Goal: Task Accomplishment & Management: Manage account settings

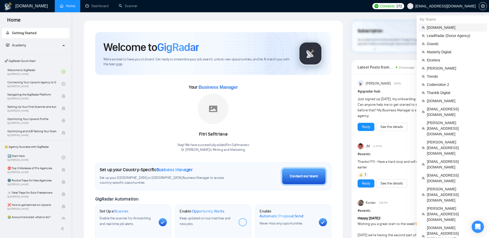
click at [435, 27] on span "[DOMAIN_NAME]" at bounding box center [454, 28] width 57 height 6
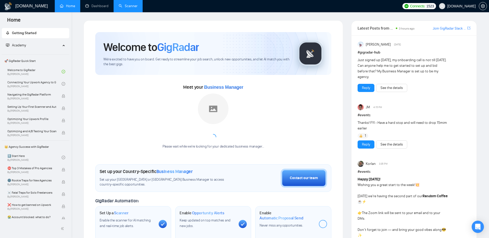
click at [132, 8] on link "Scanner" at bounding box center [128, 6] width 19 height 4
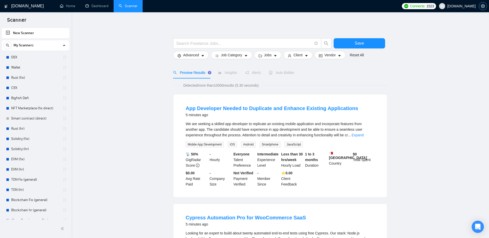
click at [482, 6] on icon "setting" at bounding box center [482, 6] width 4 height 4
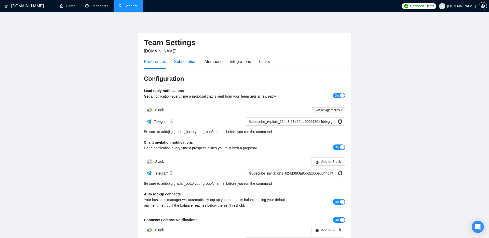
click at [182, 62] on div "Subscription" at bounding box center [185, 61] width 22 height 6
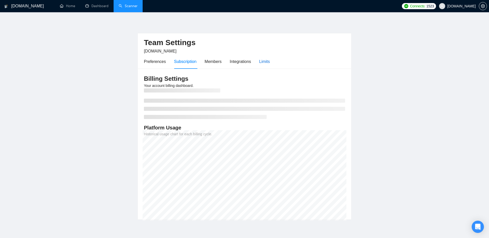
click at [270, 59] on div "Limits" at bounding box center [264, 61] width 11 height 6
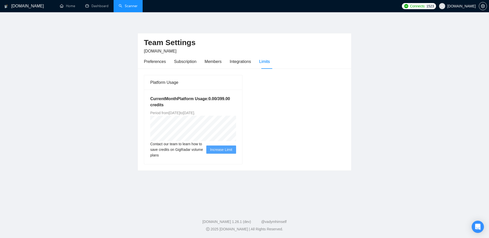
click at [296, 98] on div "Platform Usage Current Month Platform Usage: 0.00 / 399.00 credits Period from …" at bounding box center [244, 120] width 205 height 90
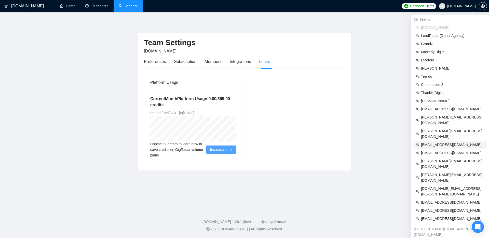
click at [428, 142] on span "[EMAIL_ADDRESS][DOMAIN_NAME]" at bounding box center [452, 145] width 63 height 6
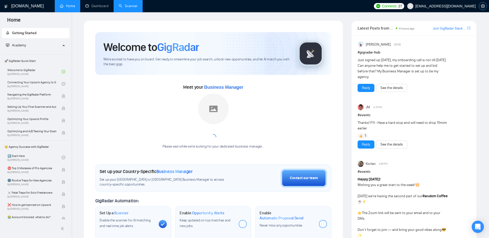
click at [482, 6] on icon "setting" at bounding box center [482, 6] width 4 height 4
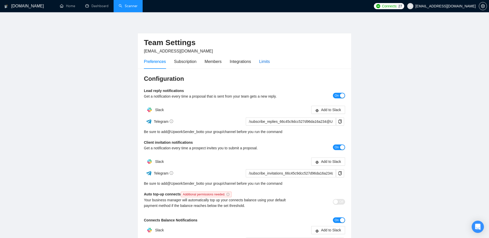
click at [267, 62] on div "Limits" at bounding box center [264, 61] width 11 height 6
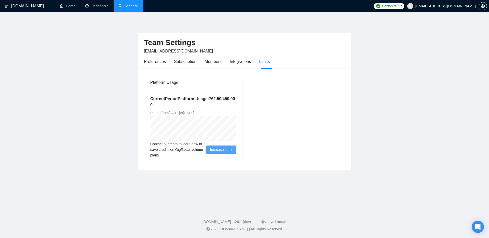
click at [384, 127] on main "Team Settings [EMAIL_ADDRESS][DOMAIN_NAME] Preferences Subscription Members Int…" at bounding box center [244, 109] width 472 height 178
click at [161, 101] on h5 "Current Period Platform Usage: 762.50 / 450.00 0" at bounding box center [193, 102] width 86 height 12
drag, startPoint x: 170, startPoint y: 111, endPoint x: 234, endPoint y: 111, distance: 63.9
click at [195, 111] on span "Period from [DATE] to [DATE] ." at bounding box center [172, 113] width 45 height 4
click at [271, 134] on div "Platform Usage Current Period Platform Usage: 762.50 / 450.00 0 Period from [DA…" at bounding box center [244, 120] width 205 height 90
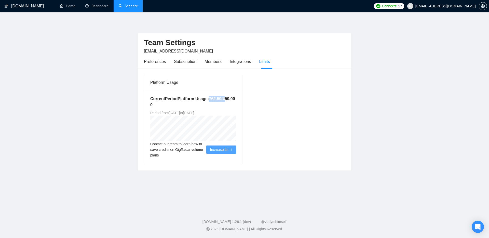
drag, startPoint x: 163, startPoint y: 105, endPoint x: 183, endPoint y: 103, distance: 20.4
click at [183, 103] on h5 "Current Period Platform Usage: 762.50 / 450.00 0" at bounding box center [193, 102] width 86 height 12
click at [300, 83] on div "Platform Usage Current Period Platform Usage: 762.50 / 450.00 0 Period from [DA…" at bounding box center [244, 120] width 205 height 90
click at [181, 63] on div "Subscription" at bounding box center [185, 61] width 22 height 6
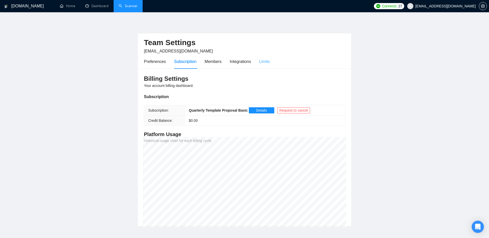
click at [263, 66] on div "Limits" at bounding box center [264, 61] width 11 height 15
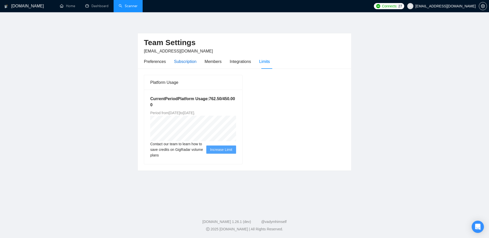
click at [181, 62] on div "Subscription" at bounding box center [185, 61] width 22 height 6
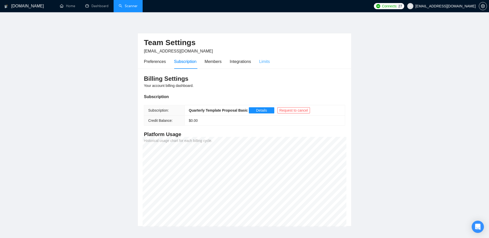
click at [264, 67] on div "Limits" at bounding box center [264, 61] width 11 height 15
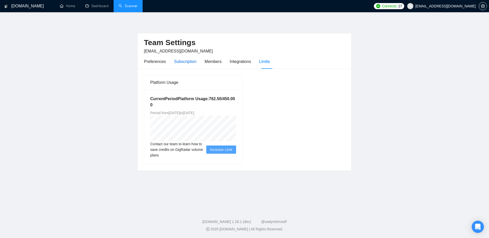
click at [183, 59] on div "Subscription" at bounding box center [185, 61] width 22 height 6
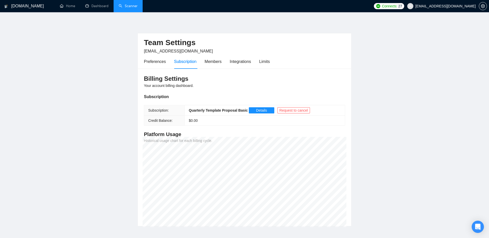
click at [382, 158] on main "Team Settings [EMAIL_ADDRESS][DOMAIN_NAME] Preferences Subscription Members Int…" at bounding box center [244, 123] width 472 height 206
click at [382, 129] on main "Team Settings [EMAIL_ADDRESS][DOMAIN_NAME] Preferences Subscription Members Int…" at bounding box center [244, 123] width 472 height 206
click at [359, 131] on main "Team Settings [EMAIL_ADDRESS][DOMAIN_NAME] Preferences Subscription Members Int…" at bounding box center [244, 123] width 472 height 206
click at [395, 97] on main "Team Settings [EMAIL_ADDRESS][DOMAIN_NAME] Preferences Subscription Members Int…" at bounding box center [244, 123] width 472 height 206
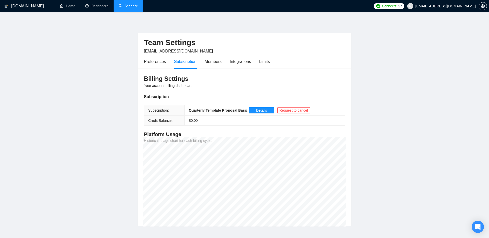
click at [394, 137] on main "Team Settings [EMAIL_ADDRESS][DOMAIN_NAME] Preferences Subscription Members Int…" at bounding box center [244, 123] width 472 height 206
click at [371, 165] on main "Team Settings [EMAIL_ADDRESS][DOMAIN_NAME] Preferences Subscription Members Int…" at bounding box center [244, 123] width 472 height 206
click at [375, 171] on main "Team Settings [EMAIL_ADDRESS][DOMAIN_NAME] Preferences Subscription Members Int…" at bounding box center [244, 123] width 472 height 206
click at [391, 143] on main "Team Settings [EMAIL_ADDRESS][DOMAIN_NAME] Preferences Subscription Members Int…" at bounding box center [244, 123] width 472 height 206
click at [62, 8] on link "Home" at bounding box center [67, 6] width 15 height 4
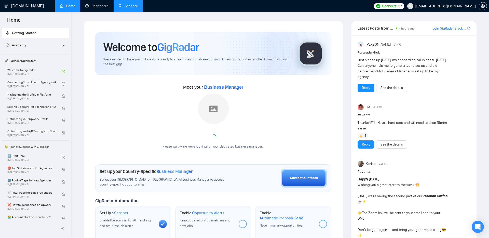
click at [342, 45] on div "Welcome to GigRadar We're excited to have you on board. Get ready to streamline…" at bounding box center [212, 190] width 259 height 340
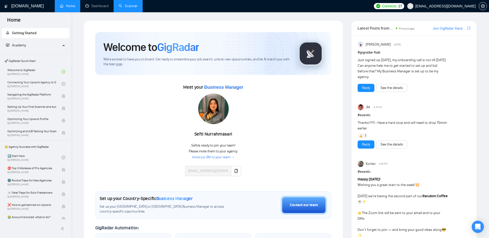
click at [452, 69] on div "Just signed up [DATE], my onboarding call is not till [DATE]. Can anyone help m…" at bounding box center [413, 68] width 113 height 22
click at [481, 6] on icon "setting" at bounding box center [482, 6] width 4 height 4
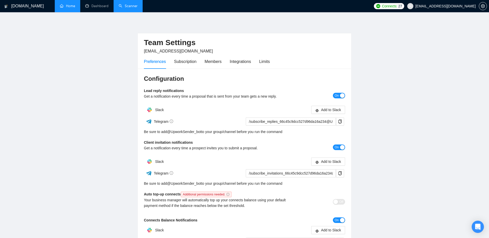
click at [69, 8] on link "Home" at bounding box center [67, 6] width 15 height 4
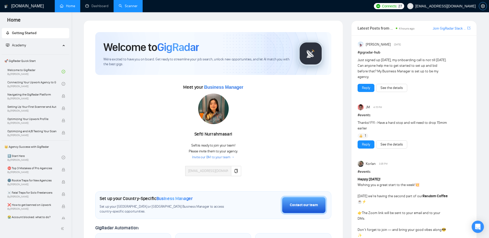
click at [483, 7] on icon "setting" at bounding box center [482, 6] width 4 height 4
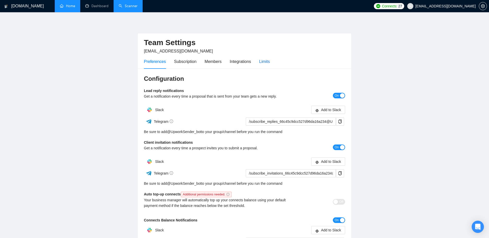
click at [266, 62] on div "Limits" at bounding box center [264, 61] width 11 height 6
